Goal: Task Accomplishment & Management: Complete application form

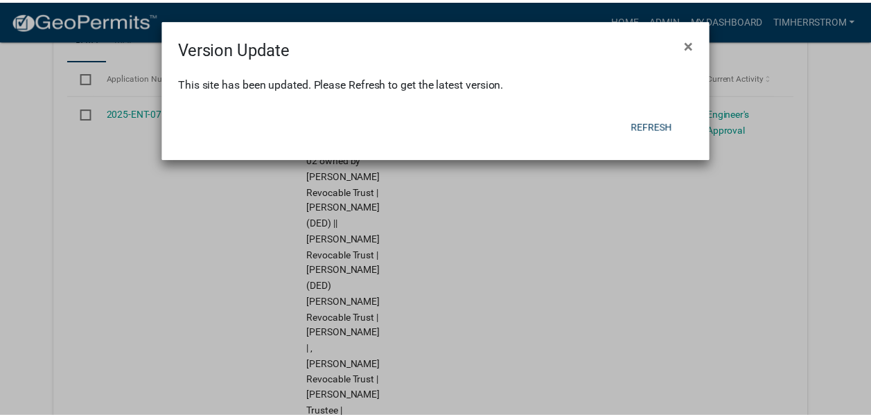
scroll to position [277, 0]
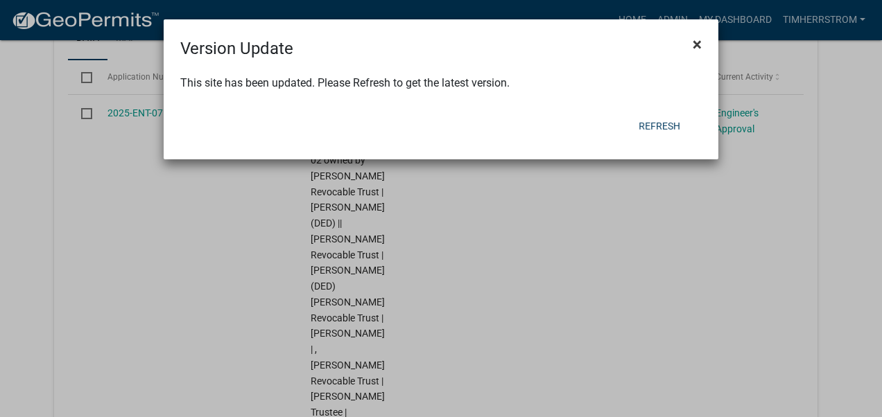
click at [698, 43] on span "×" at bounding box center [697, 44] width 9 height 19
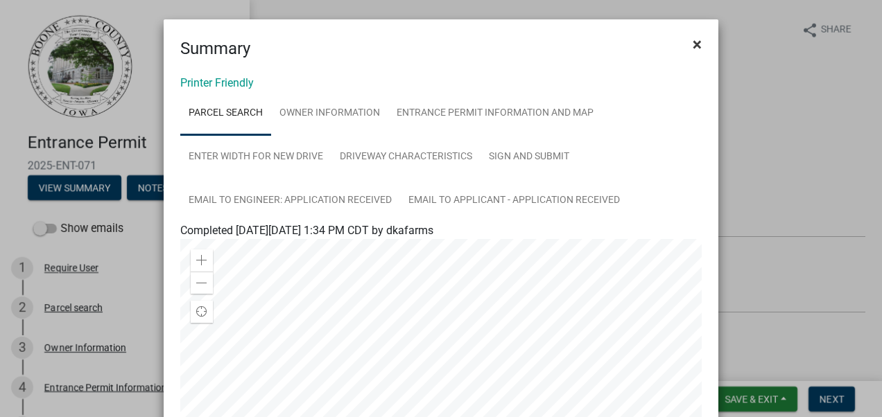
click at [693, 43] on span "×" at bounding box center [697, 44] width 9 height 19
